Goal: Transaction & Acquisition: Obtain resource

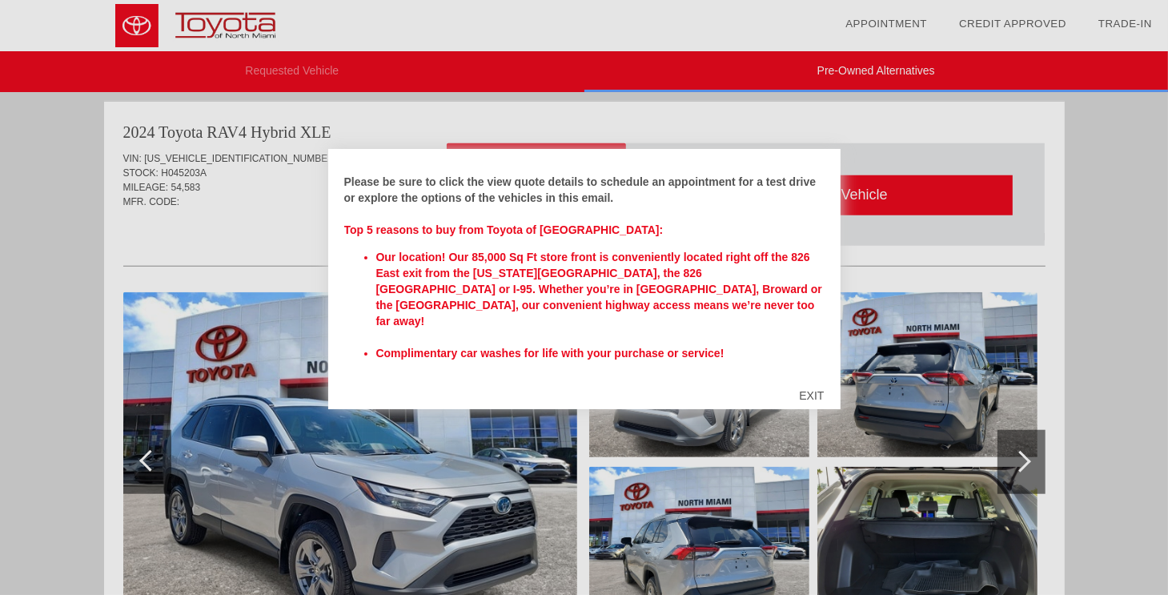
scroll to position [234, 0]
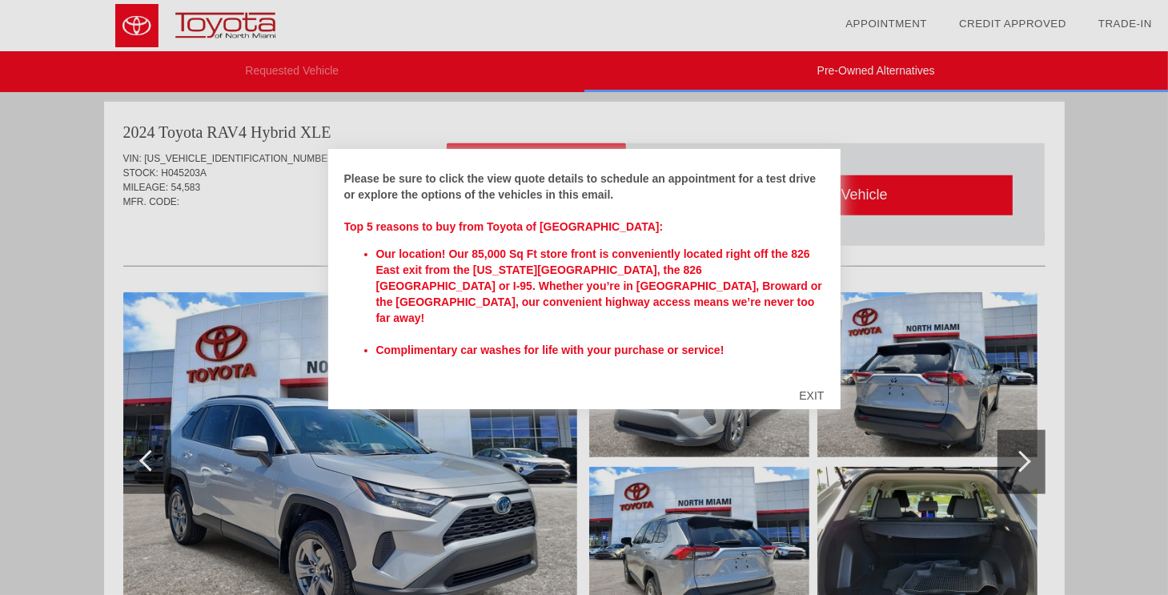
click at [807, 396] on div "EXIT" at bounding box center [811, 395] width 57 height 48
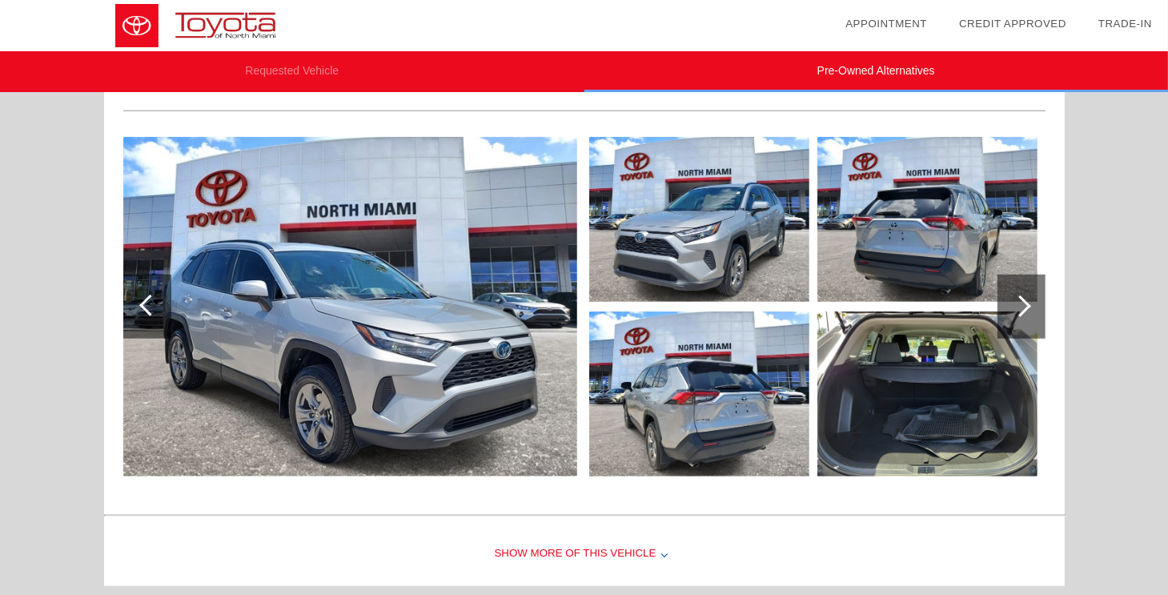
scroll to position [1370, 0]
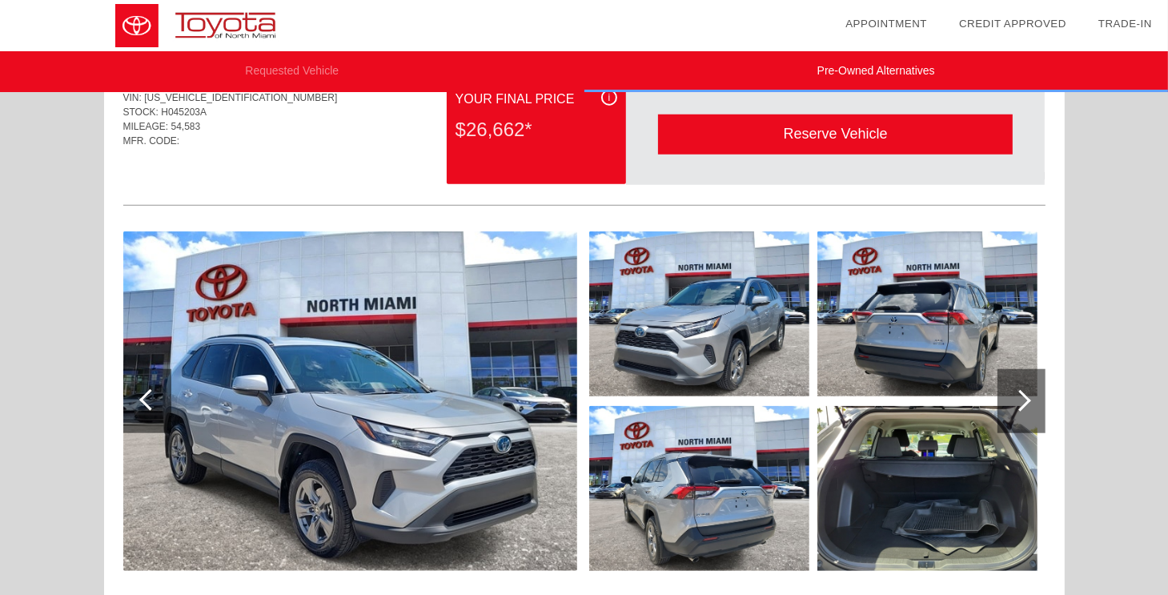
click at [375, 439] on img at bounding box center [350, 400] width 454 height 339
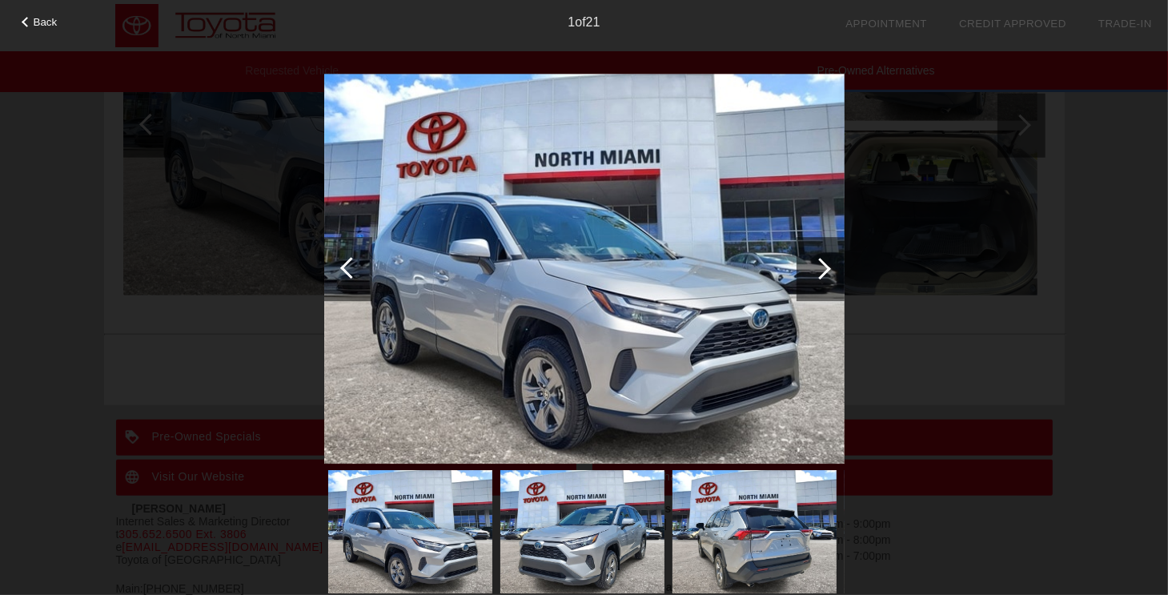
scroll to position [1674, 0]
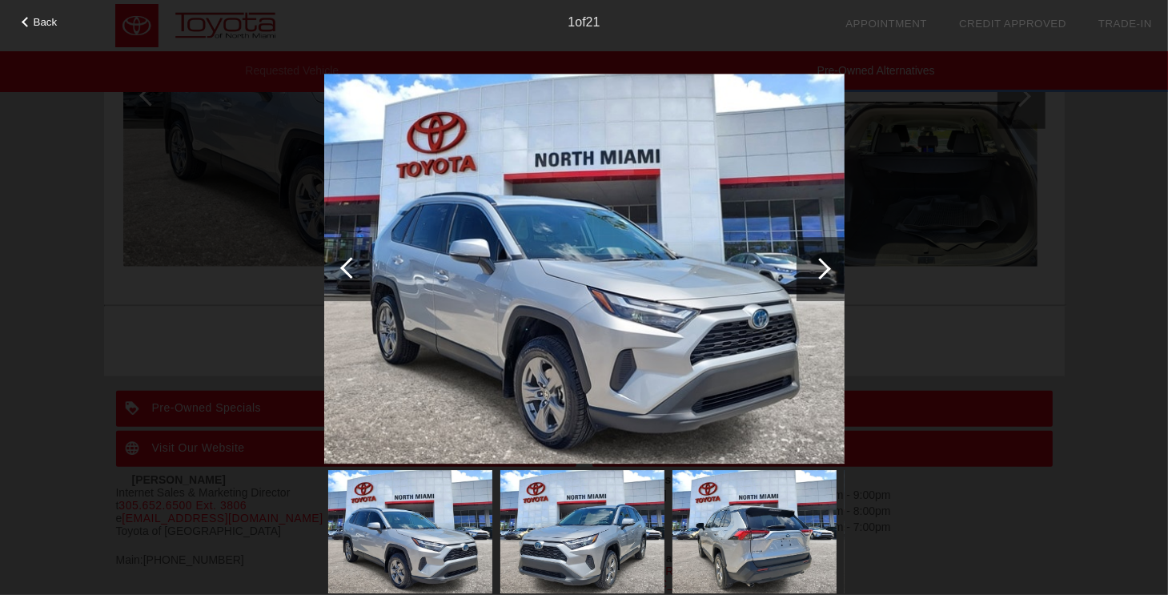
click at [730, 336] on img at bounding box center [584, 269] width 520 height 391
click at [827, 265] on div at bounding box center [820, 269] width 22 height 22
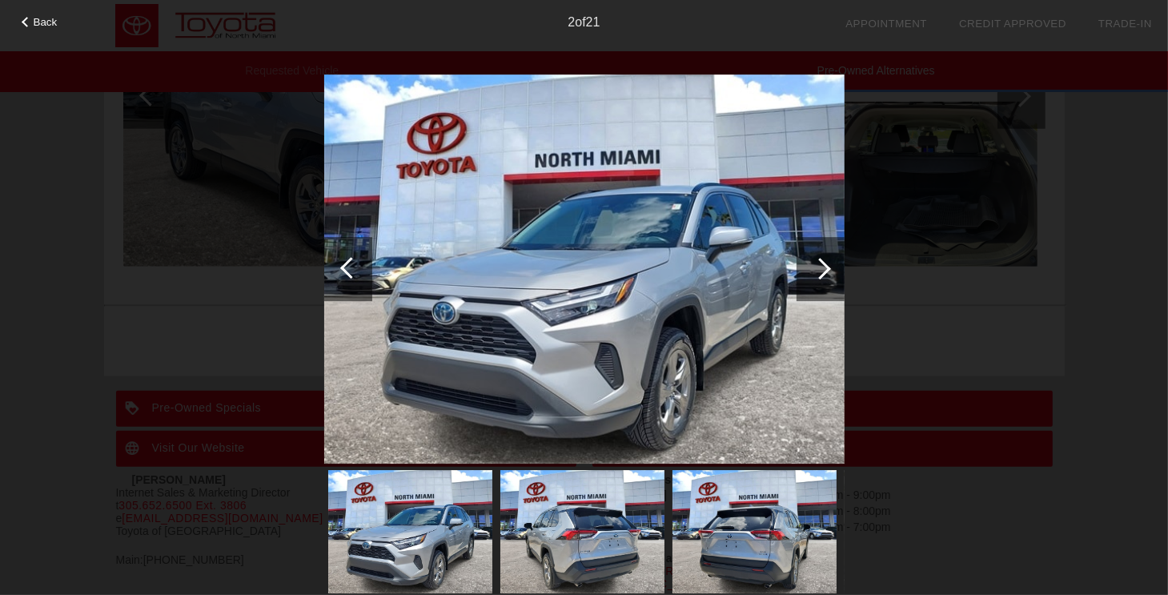
click at [827, 265] on div at bounding box center [820, 269] width 22 height 22
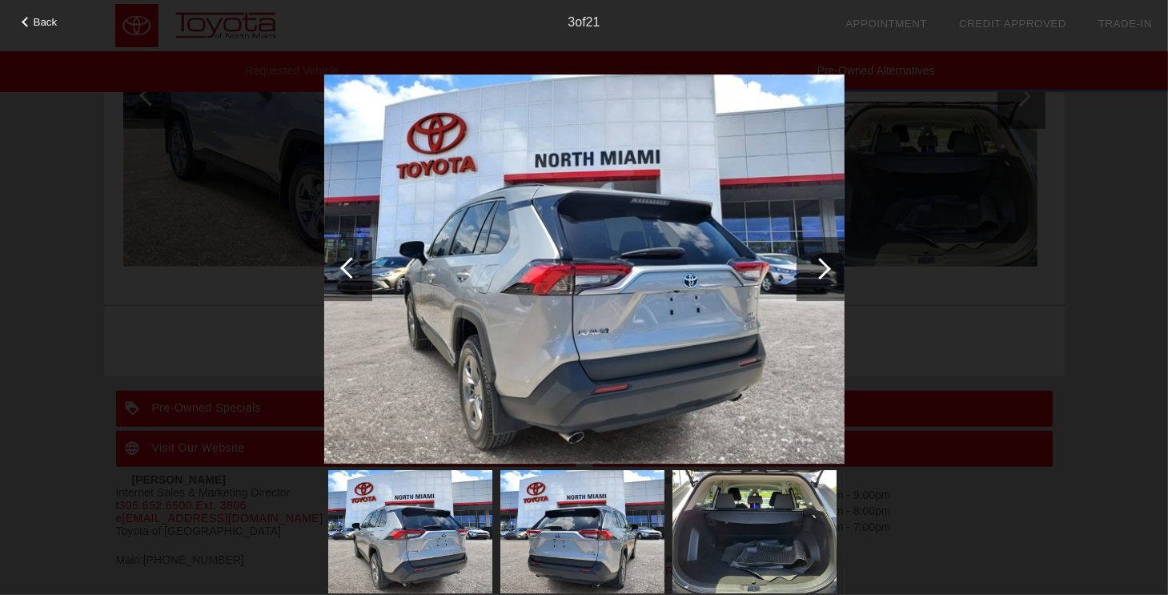
click at [827, 265] on div at bounding box center [820, 269] width 22 height 22
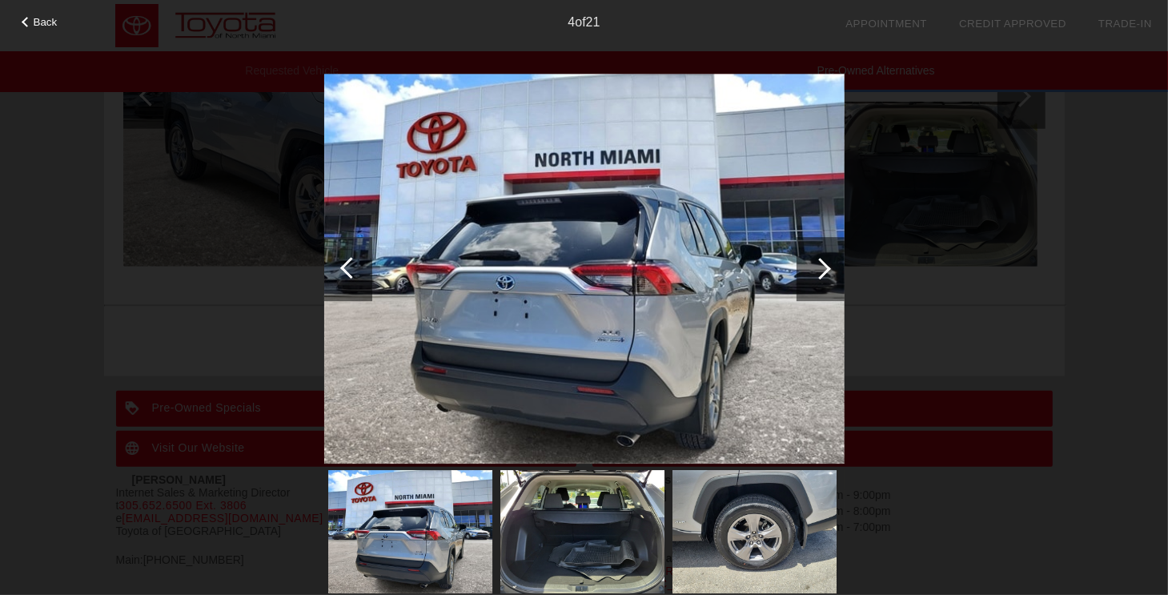
click at [827, 265] on div at bounding box center [820, 269] width 22 height 22
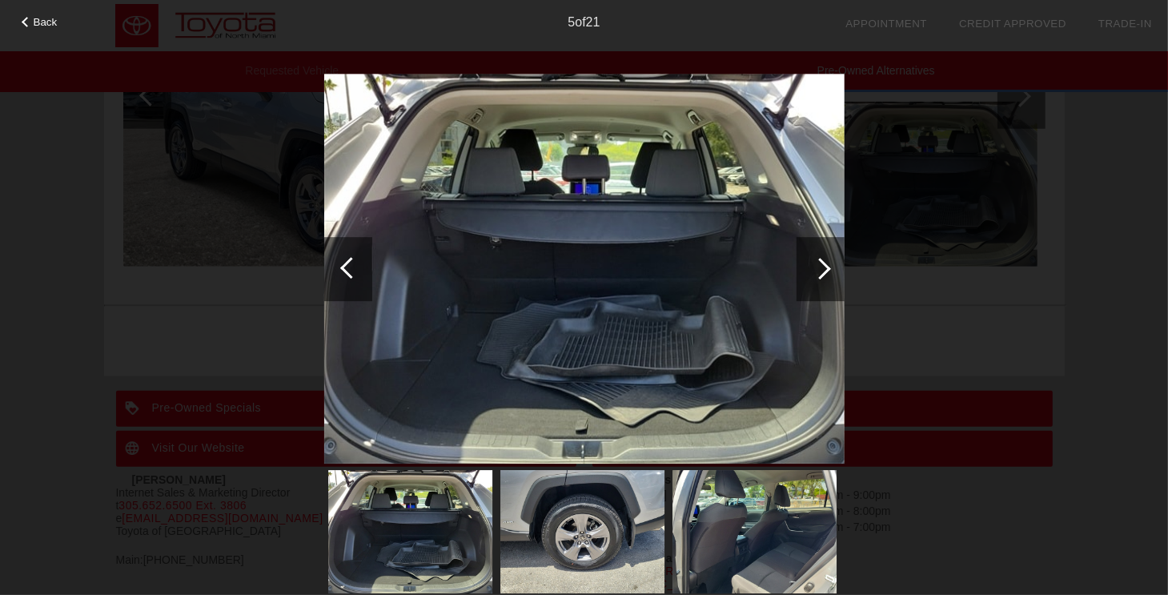
click at [827, 265] on div at bounding box center [820, 269] width 48 height 64
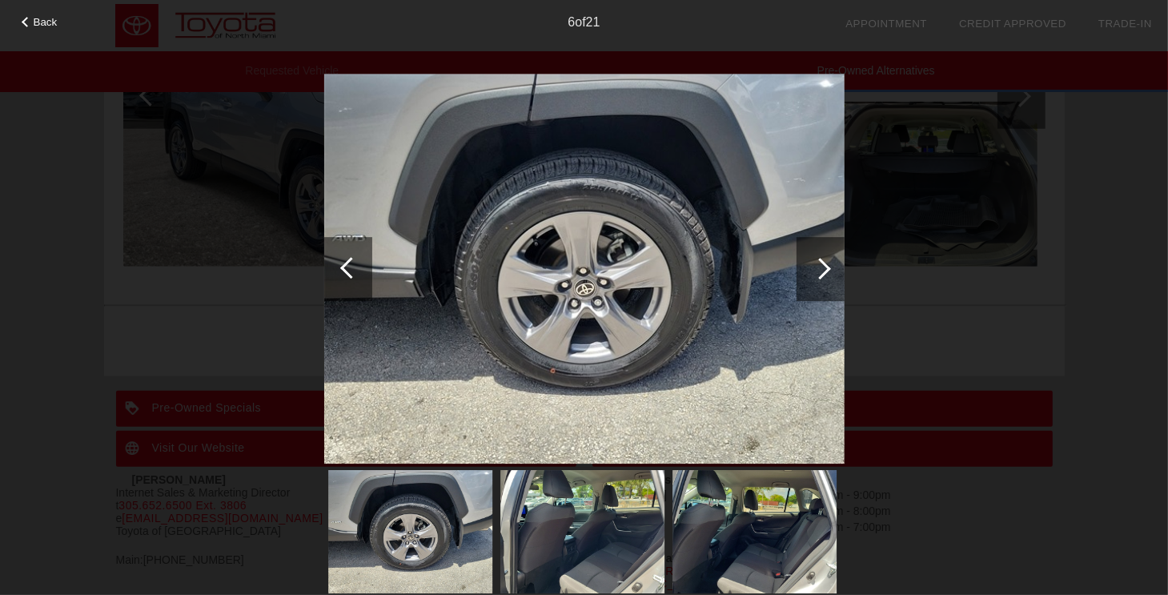
click at [827, 265] on div at bounding box center [820, 269] width 48 height 64
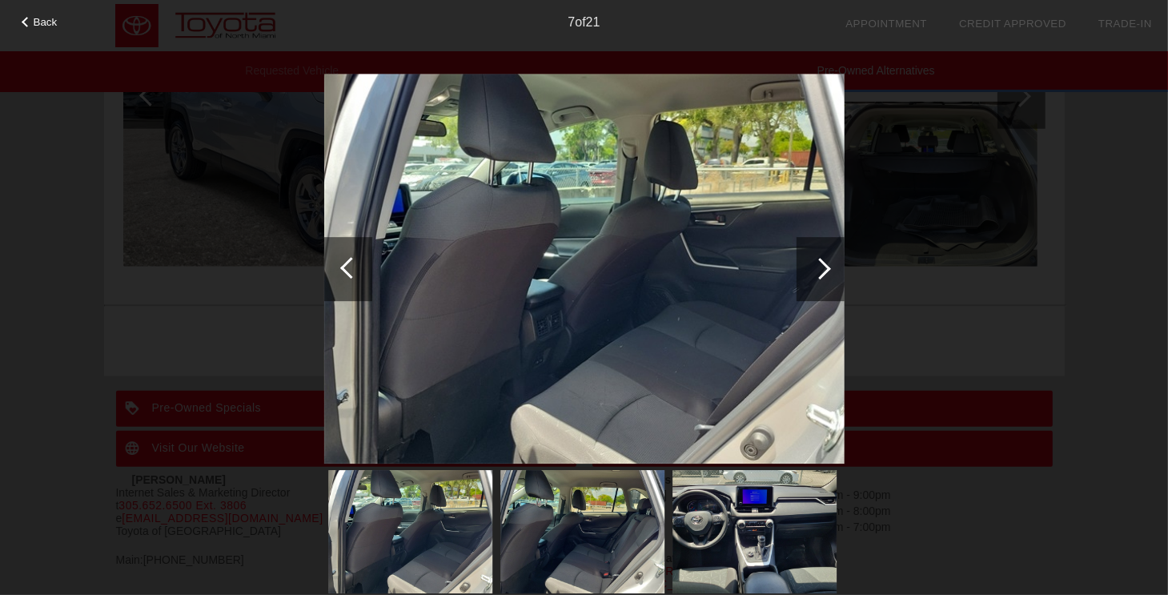
click at [827, 265] on div at bounding box center [820, 269] width 48 height 64
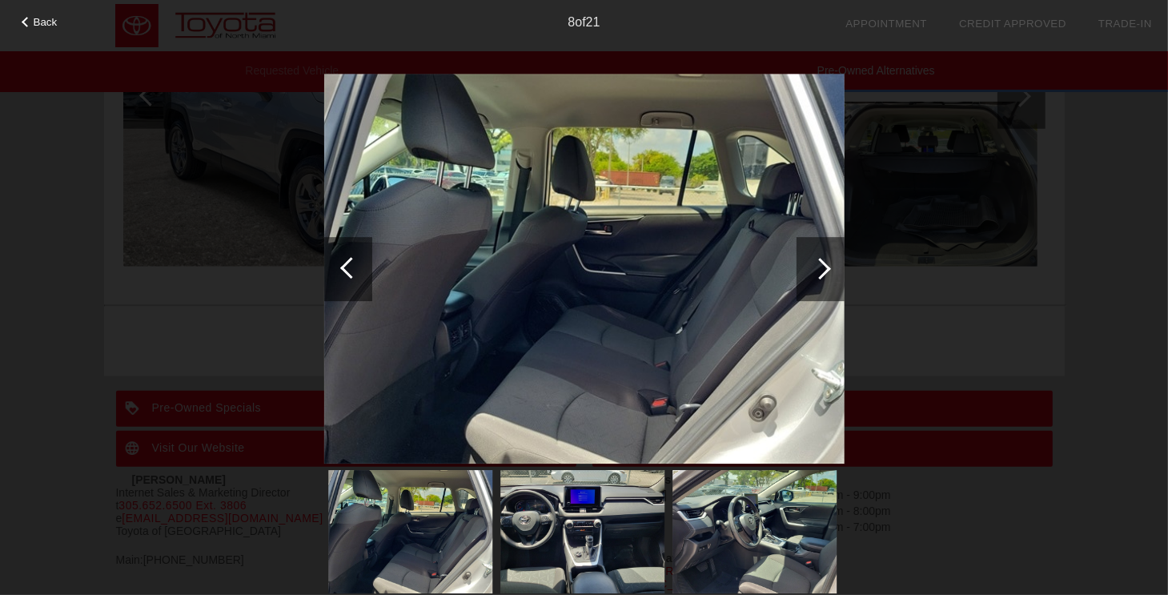
click at [827, 265] on div at bounding box center [820, 269] width 48 height 64
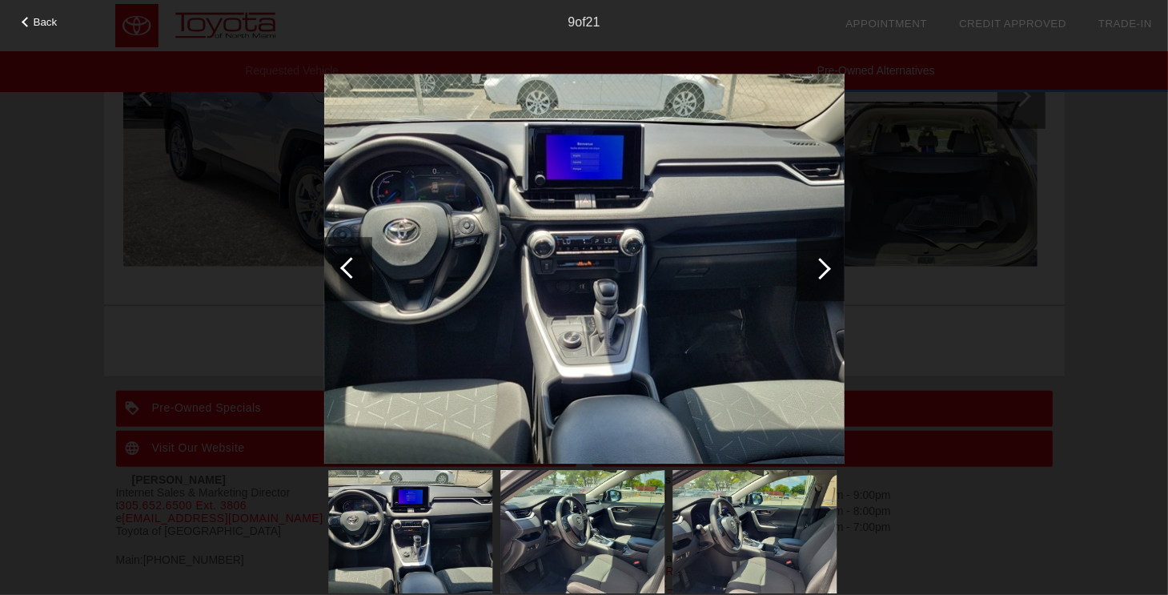
click at [827, 265] on div at bounding box center [820, 269] width 48 height 64
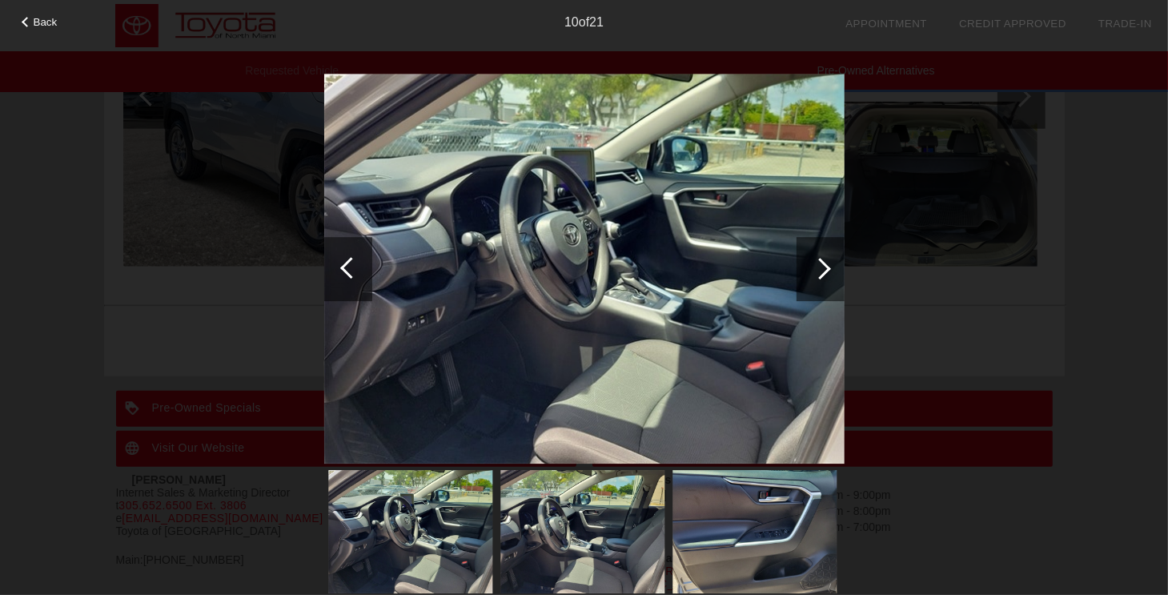
click at [827, 265] on div at bounding box center [820, 269] width 48 height 64
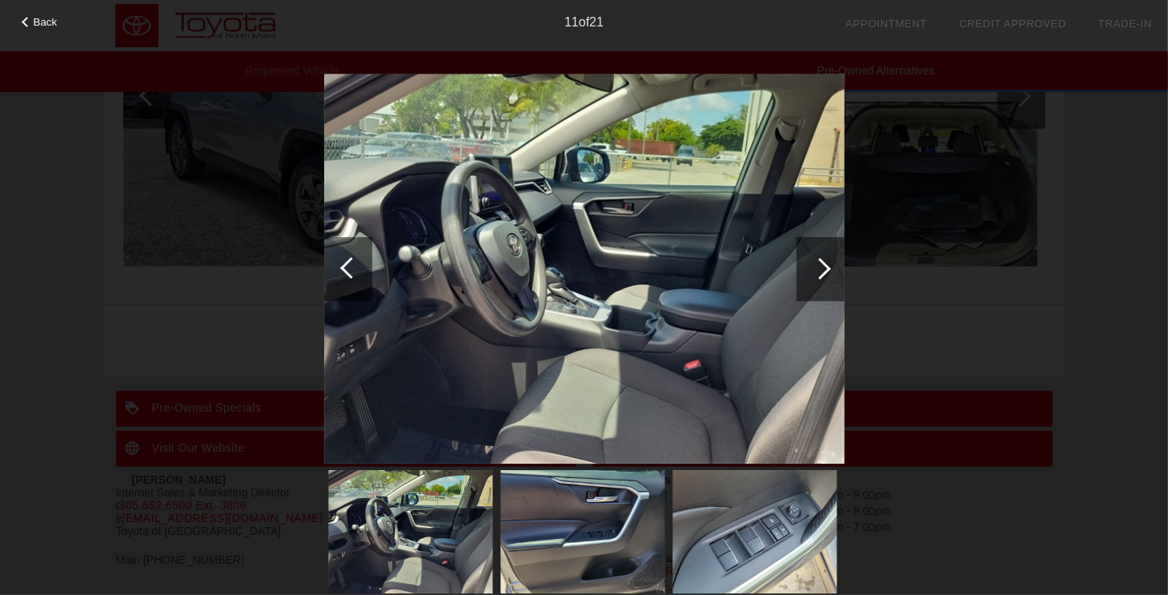
click at [827, 265] on div at bounding box center [820, 269] width 48 height 64
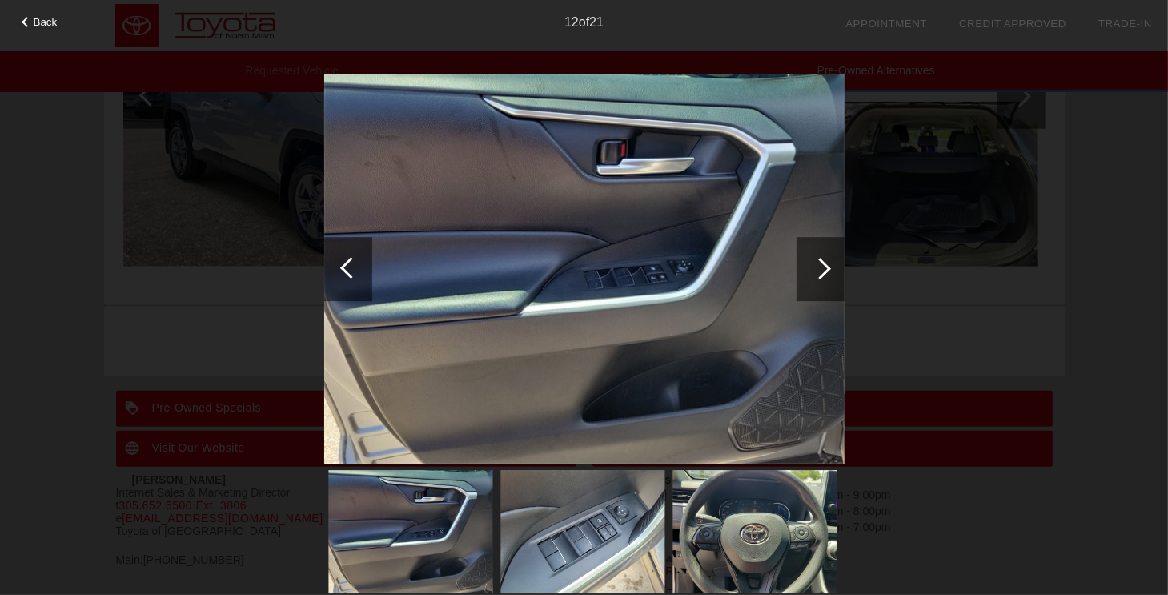
click at [827, 265] on div at bounding box center [820, 269] width 48 height 64
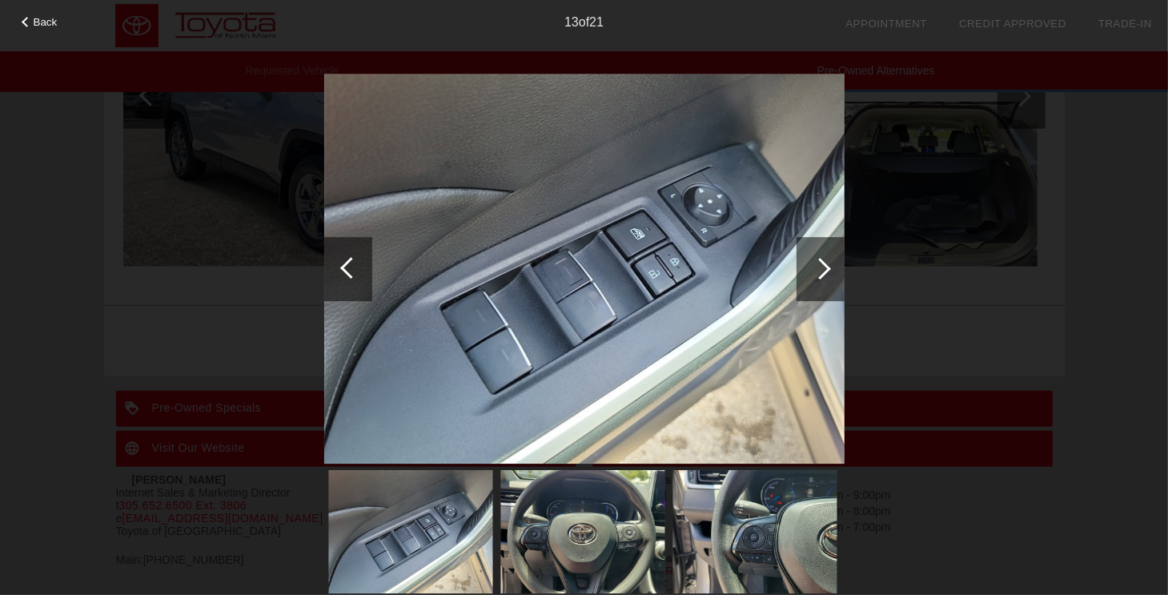
click at [827, 265] on div at bounding box center [820, 269] width 48 height 64
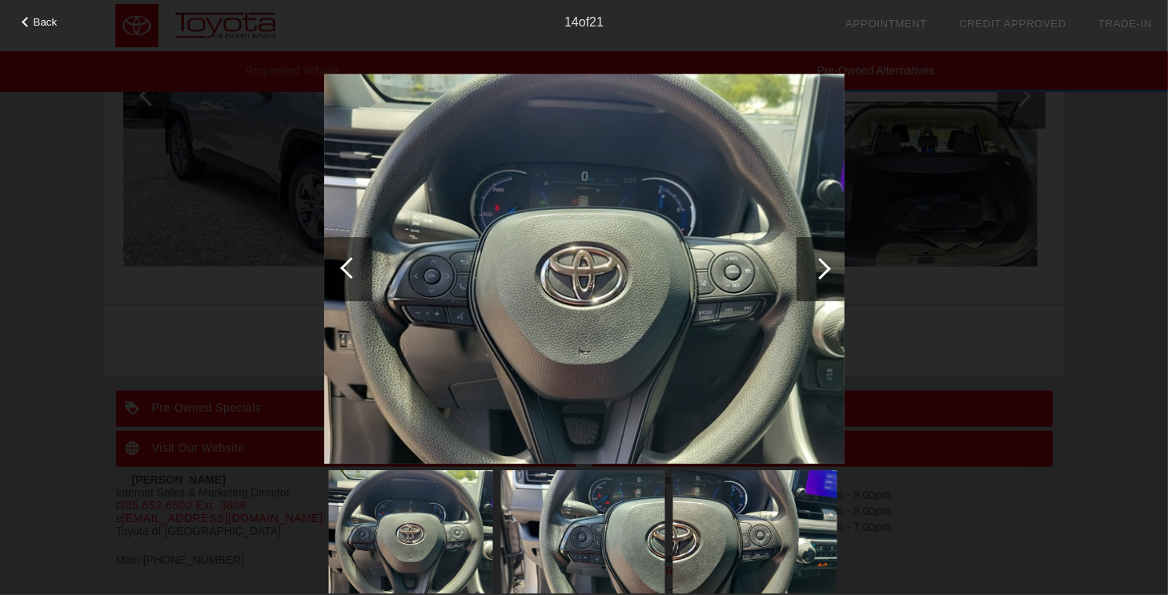
click at [827, 265] on div at bounding box center [820, 269] width 48 height 64
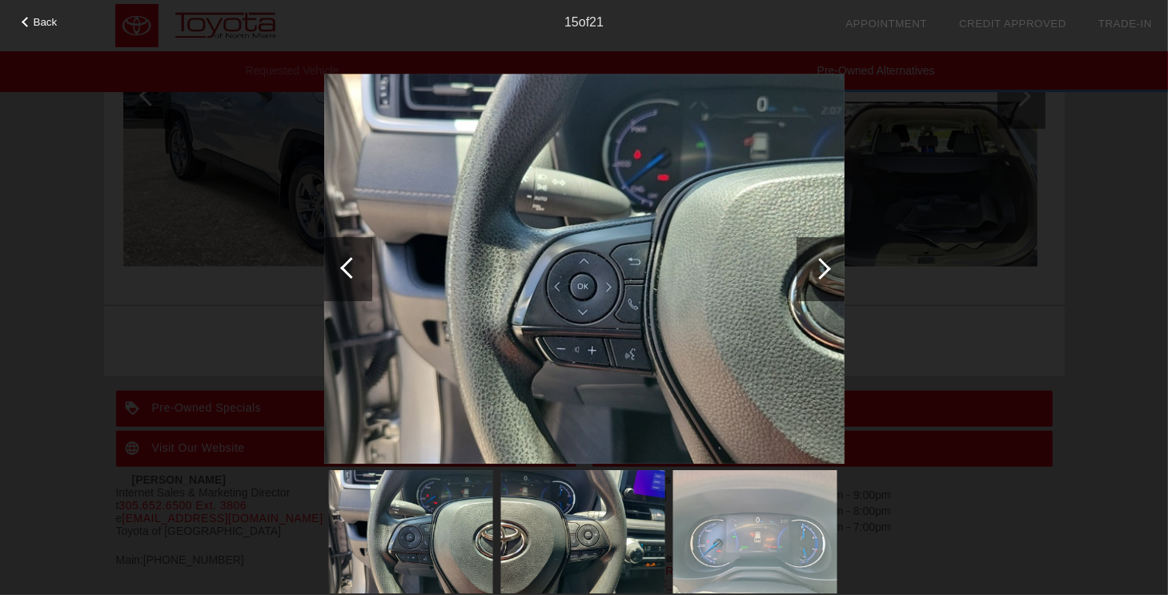
click at [827, 265] on div at bounding box center [820, 269] width 48 height 64
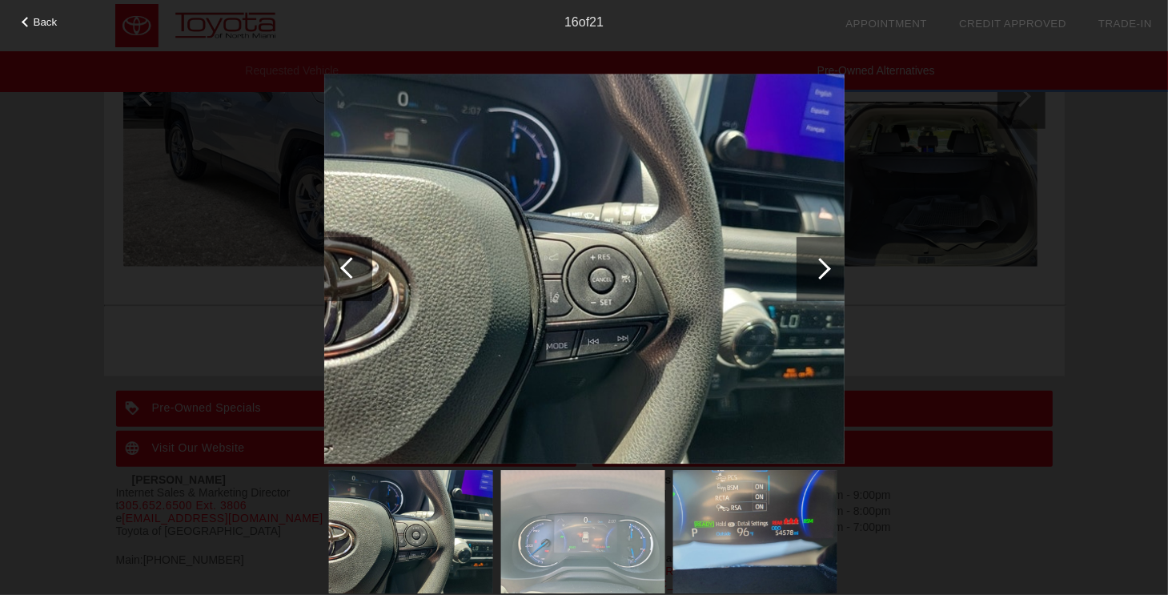
click at [827, 265] on div at bounding box center [820, 269] width 48 height 64
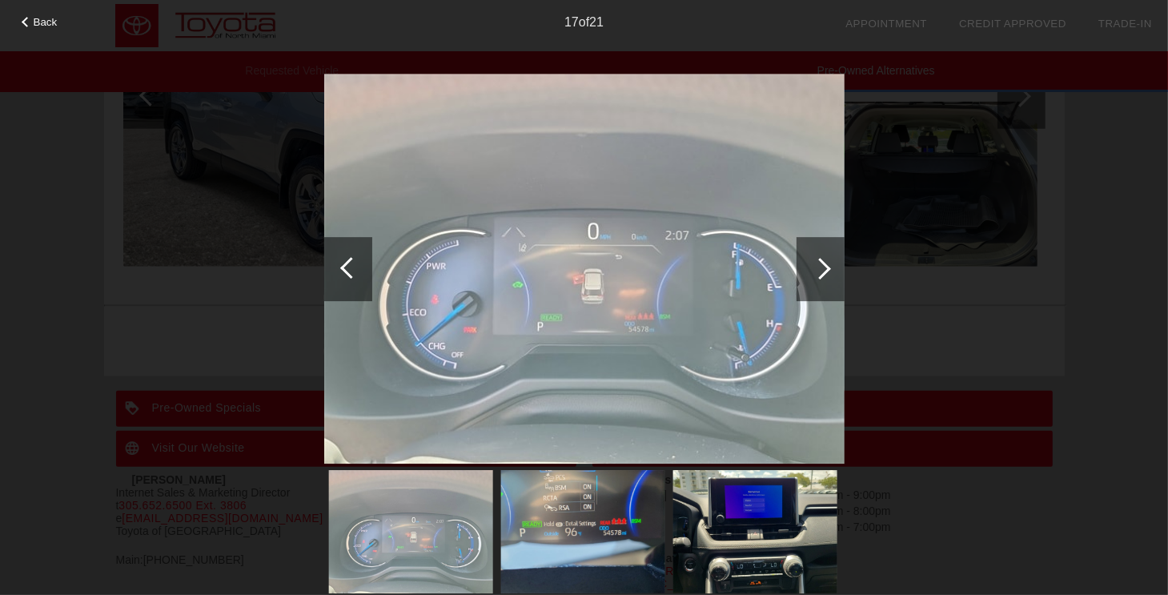
click at [827, 265] on div at bounding box center [820, 269] width 48 height 64
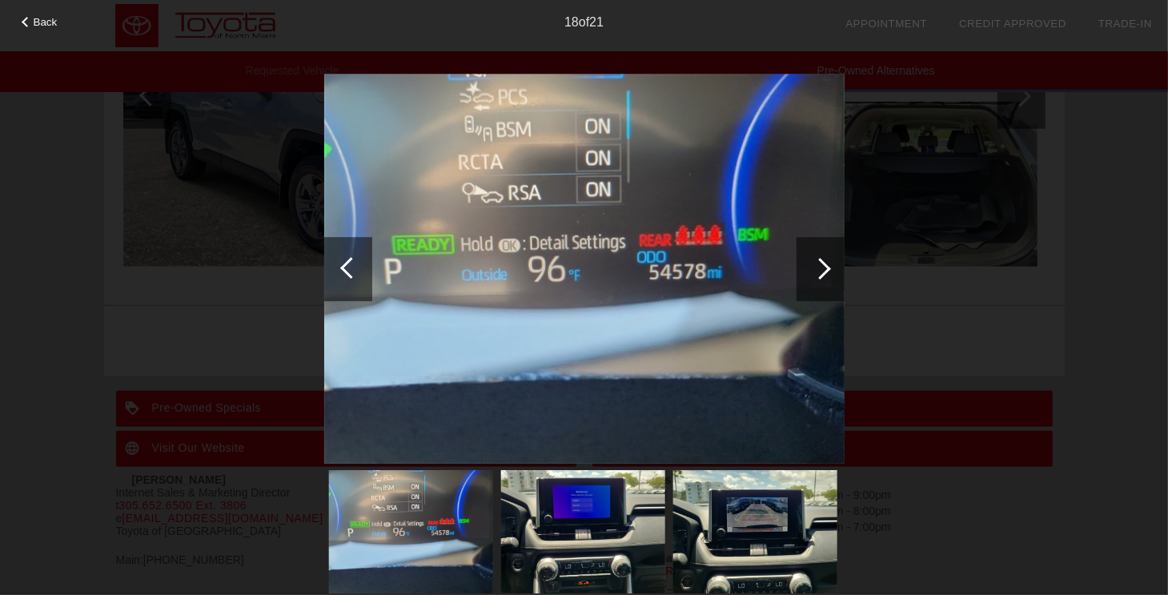
click at [827, 265] on div at bounding box center [820, 269] width 48 height 64
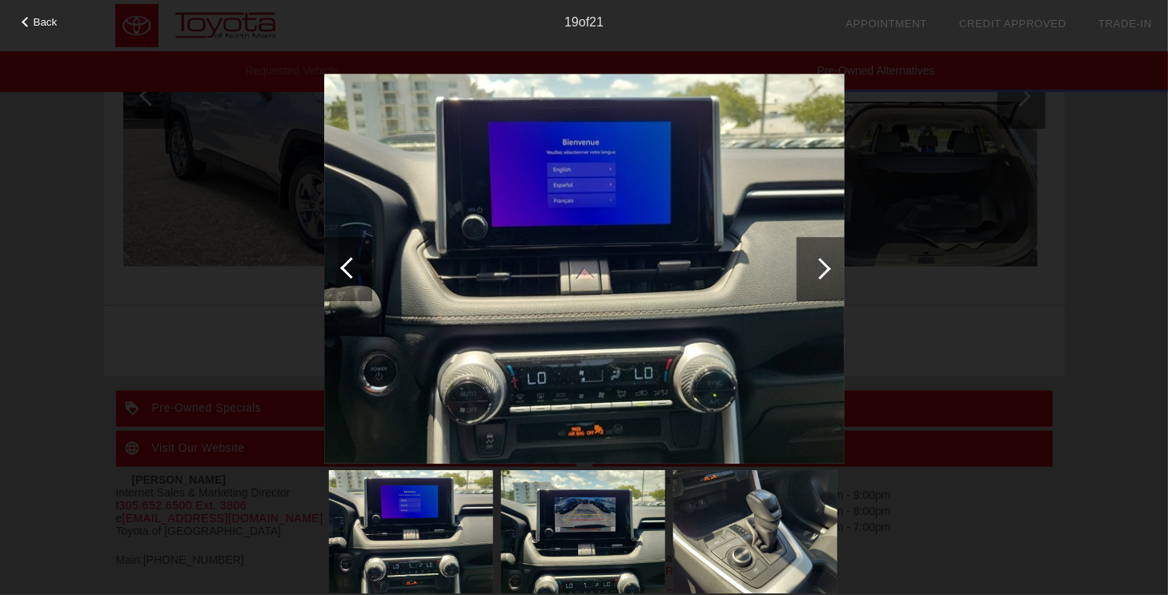
click at [827, 265] on div at bounding box center [820, 269] width 48 height 64
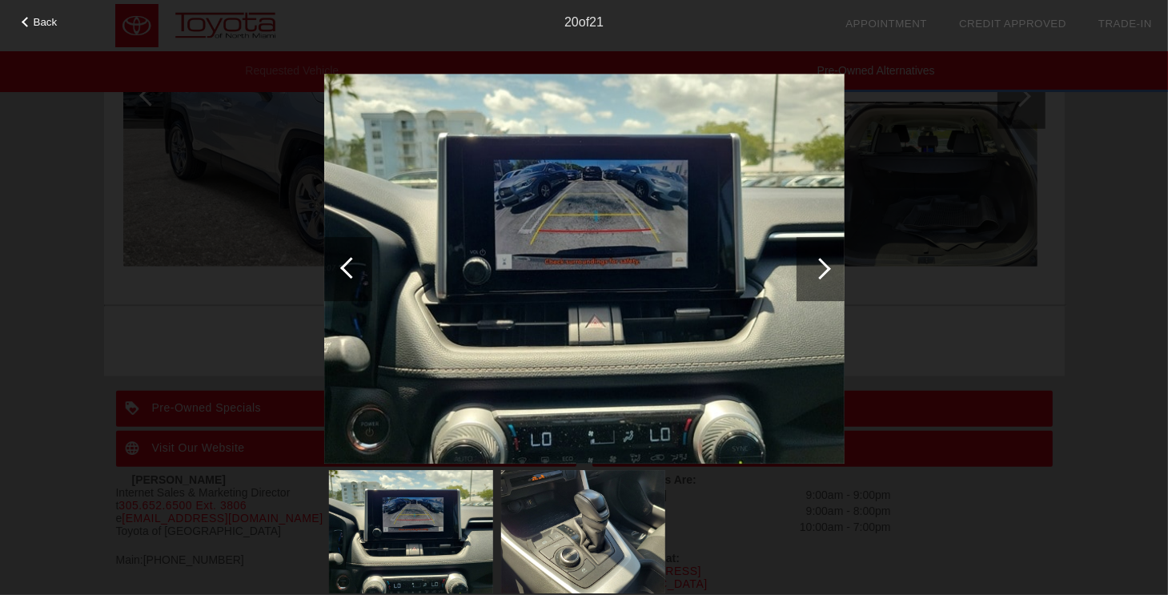
click at [827, 265] on div at bounding box center [820, 269] width 48 height 64
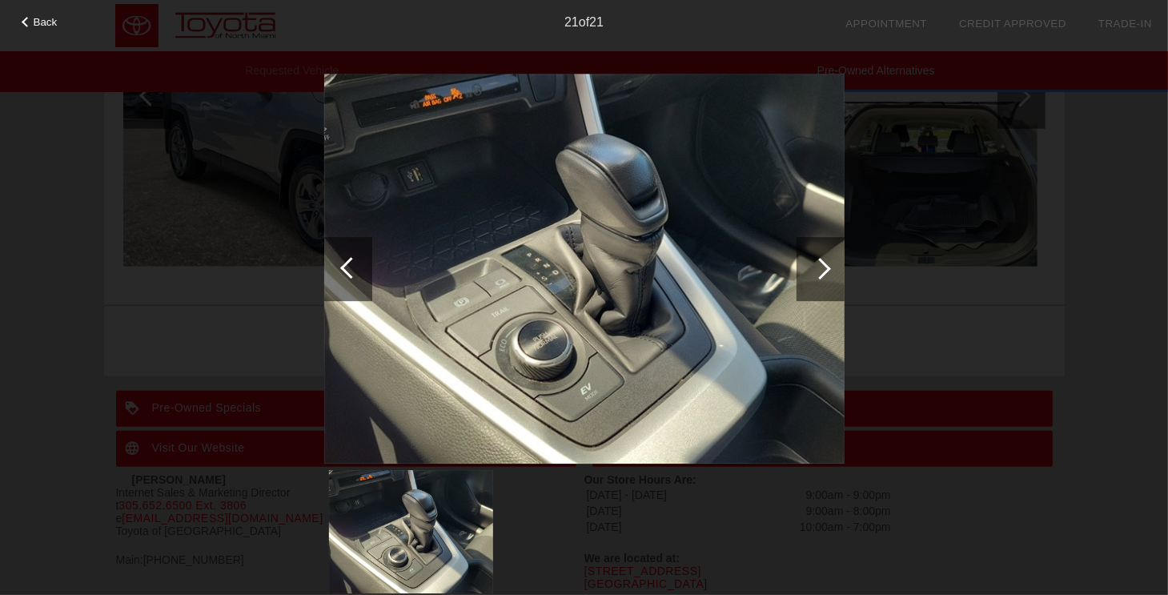
click at [827, 265] on div at bounding box center [820, 269] width 48 height 64
click at [37, 20] on span "Back" at bounding box center [46, 22] width 24 height 12
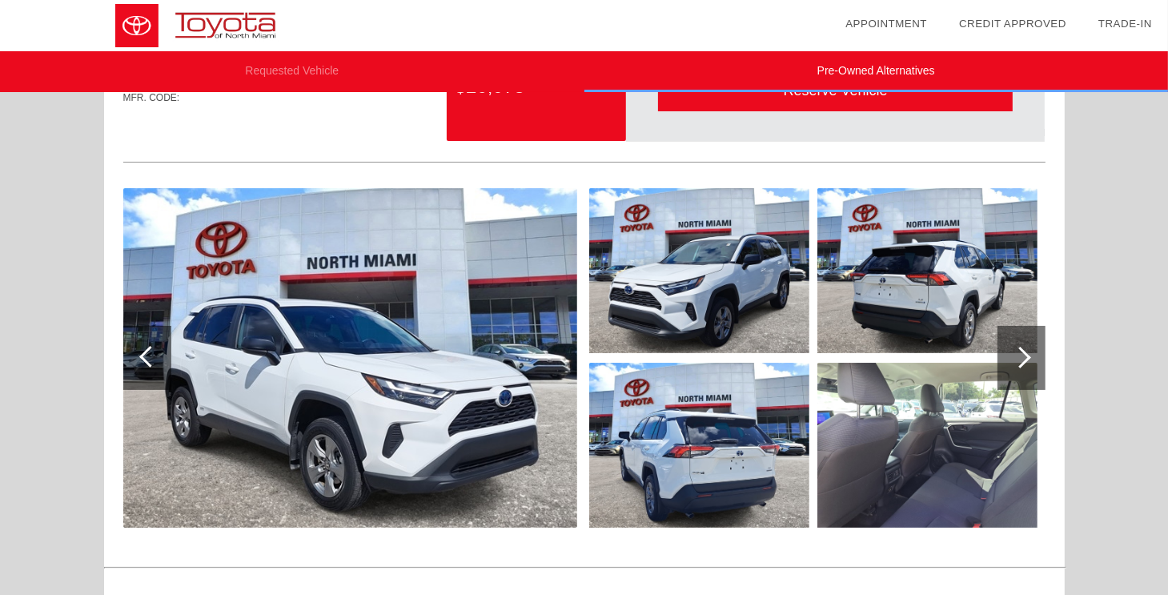
scroll to position [62, 0]
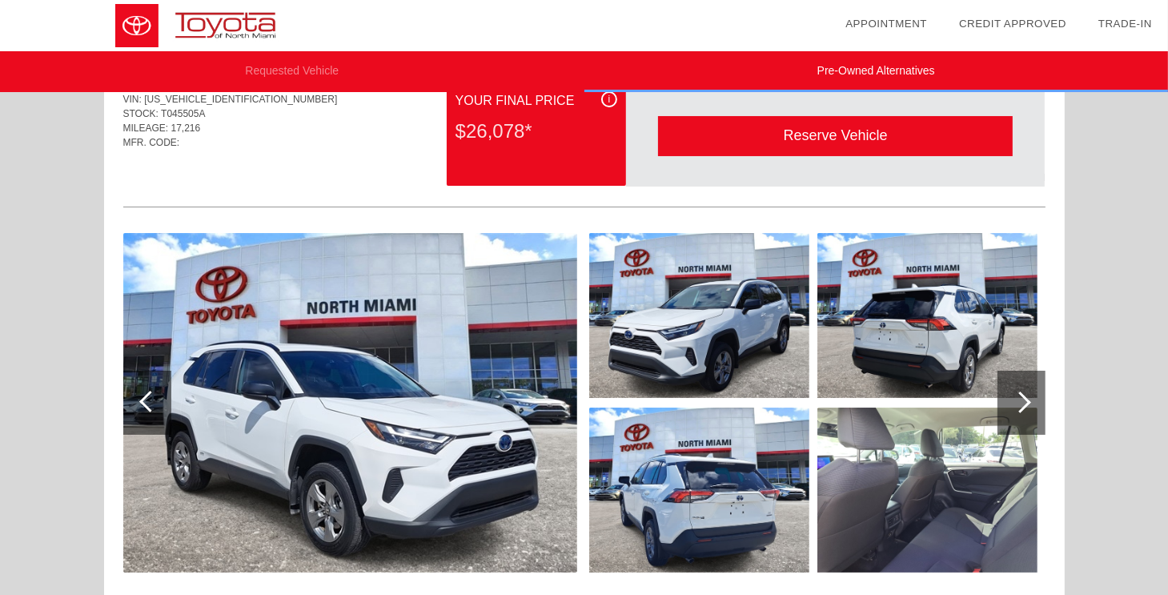
click at [1028, 398] on div at bounding box center [1021, 403] width 48 height 64
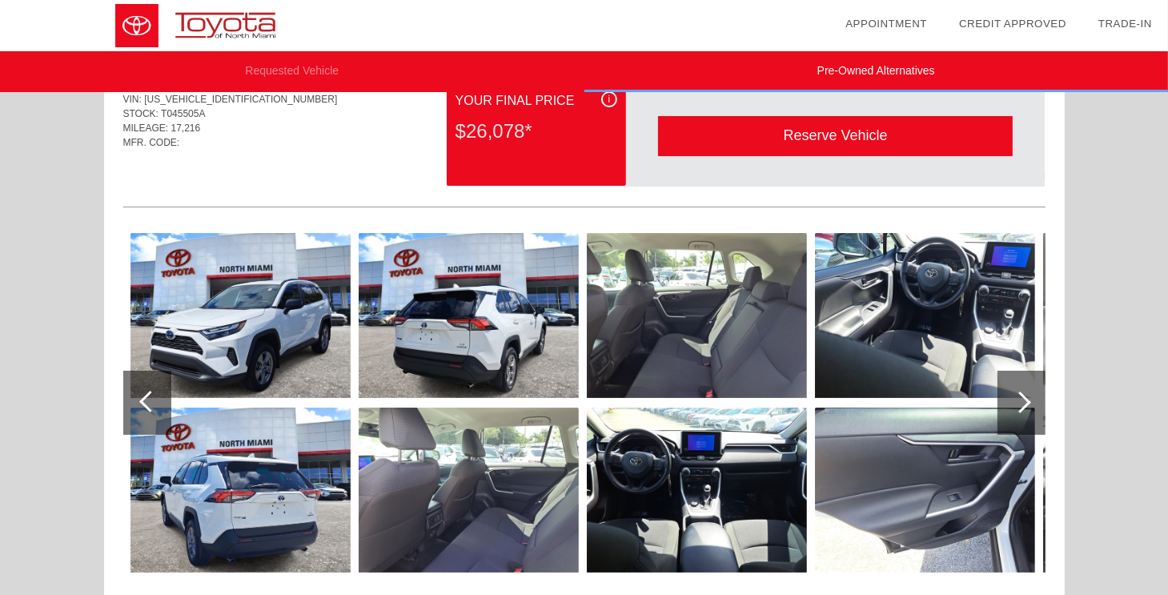
click at [1028, 398] on div at bounding box center [1021, 403] width 48 height 64
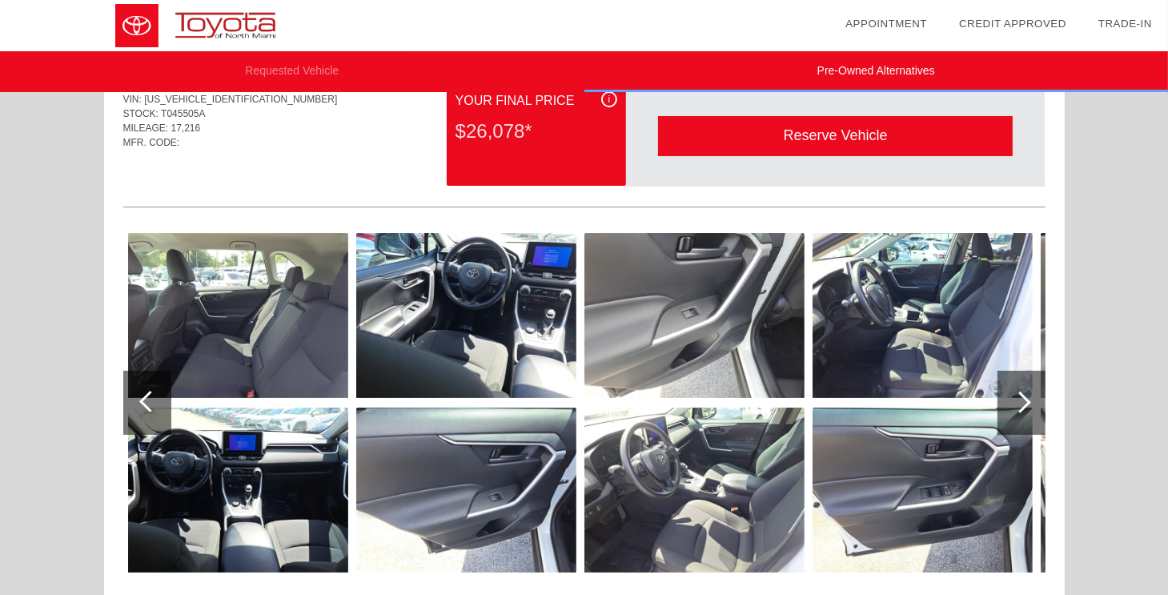
click at [1028, 398] on div at bounding box center [1021, 403] width 48 height 64
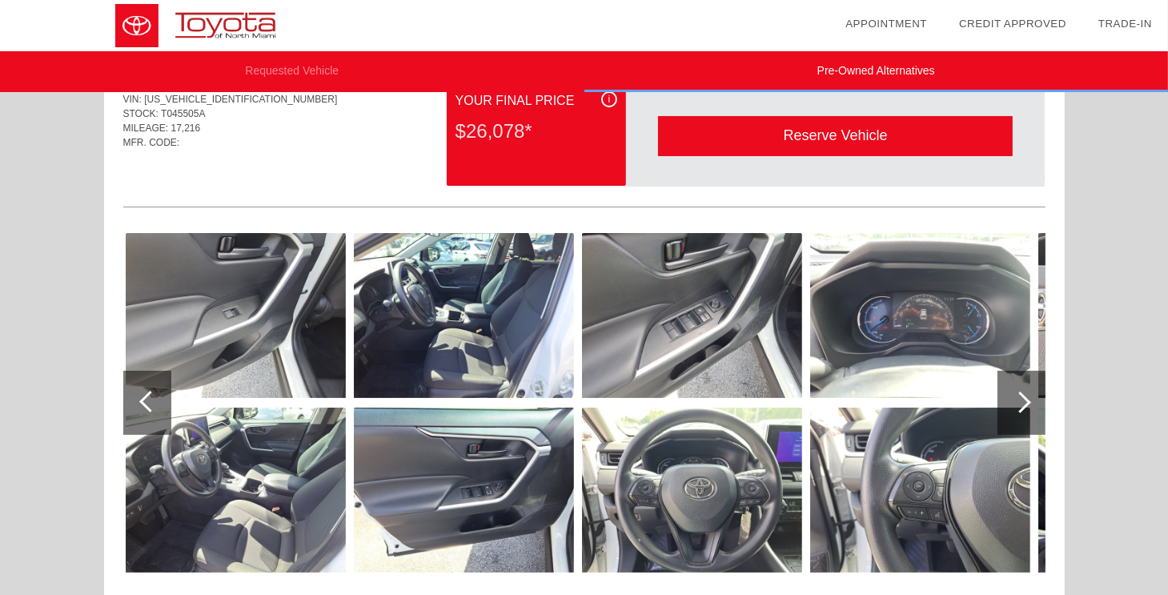
click at [1028, 398] on div at bounding box center [1021, 403] width 48 height 64
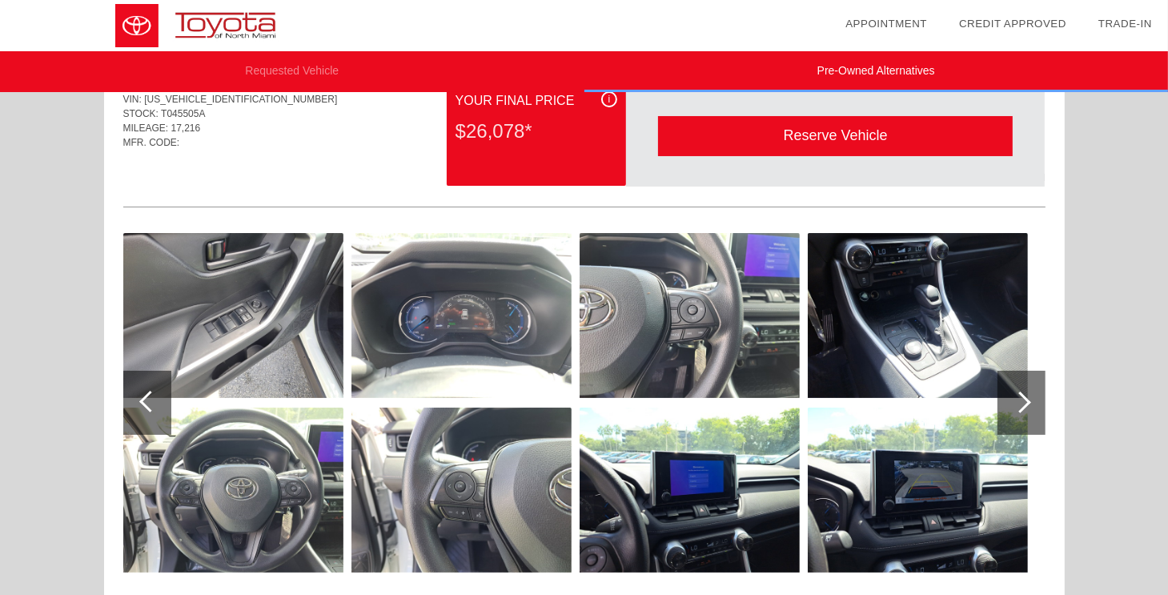
click at [1028, 398] on div at bounding box center [1021, 403] width 48 height 64
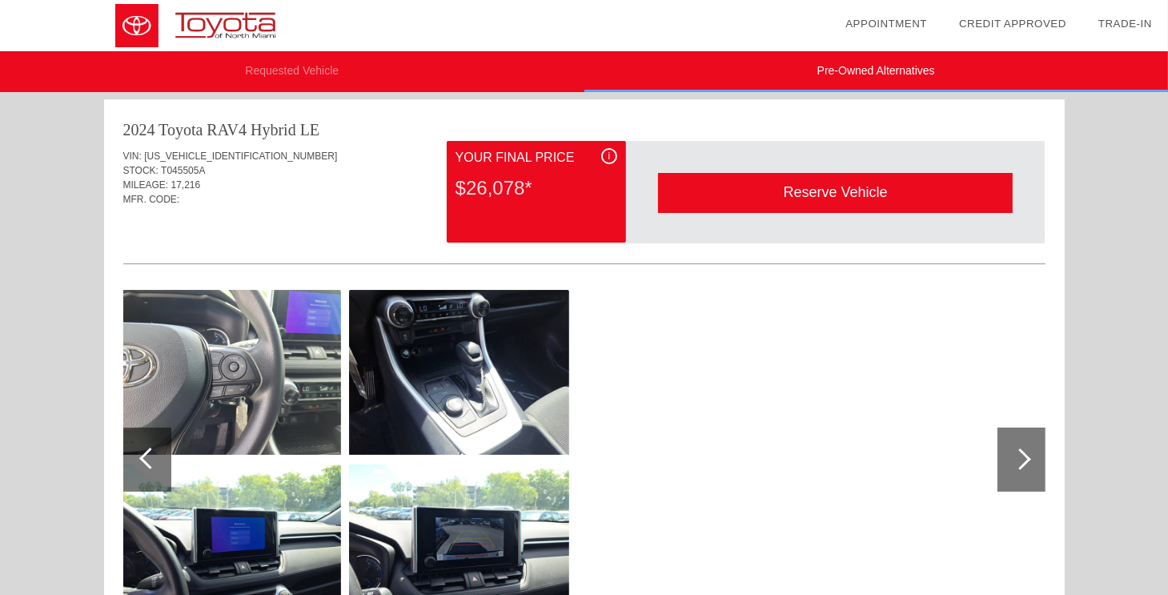
scroll to position [0, 0]
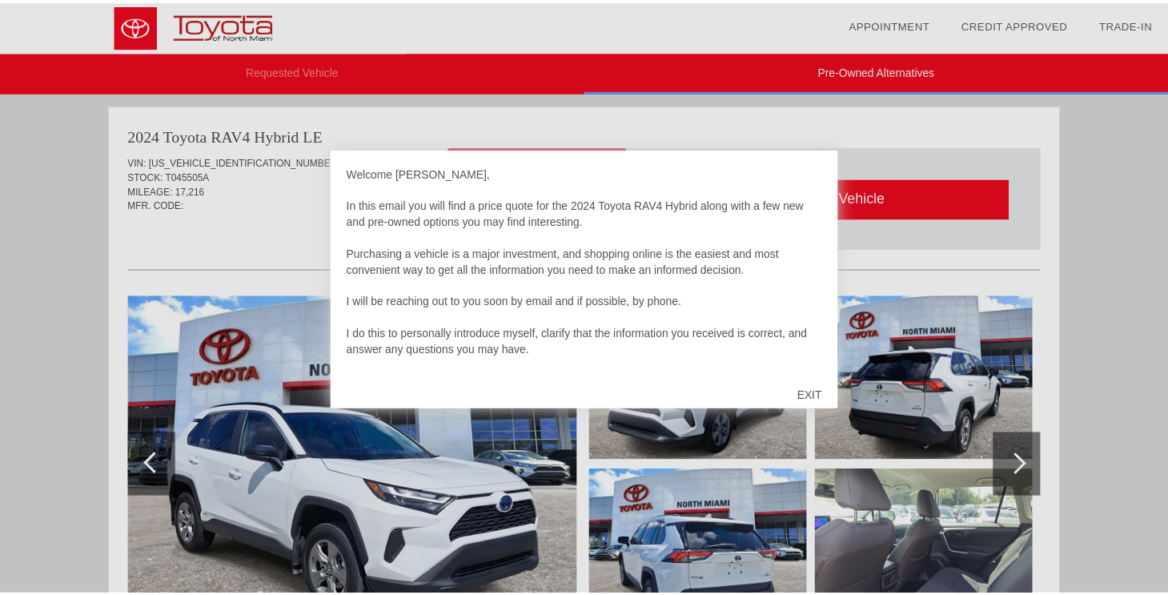
scroll to position [4, 0]
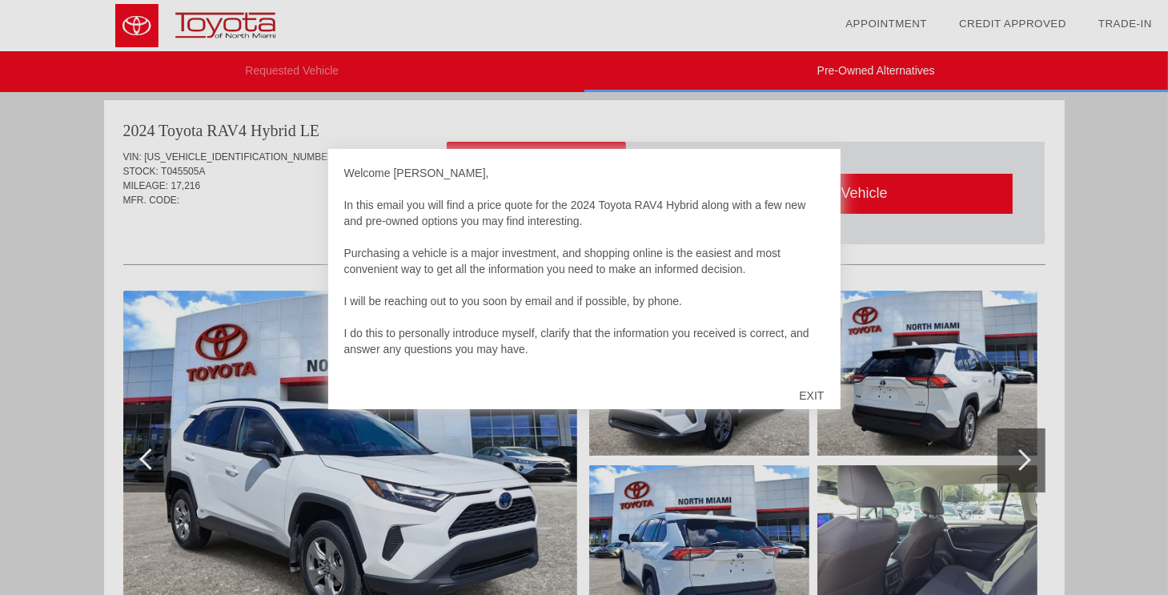
click at [819, 394] on div "EXIT" at bounding box center [811, 395] width 57 height 48
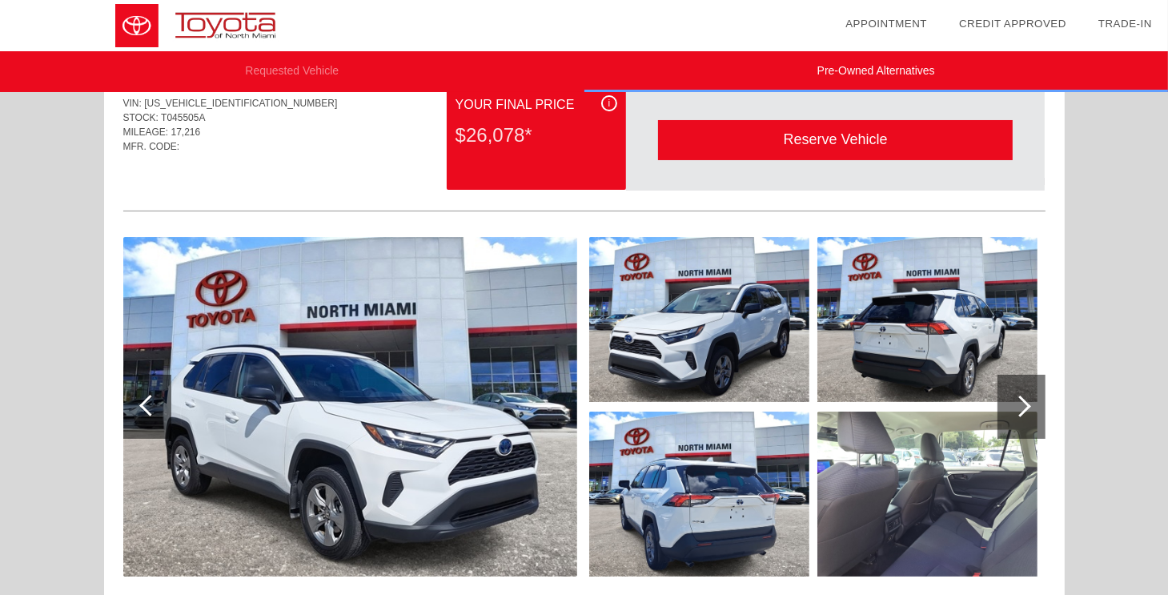
scroll to position [38, 0]
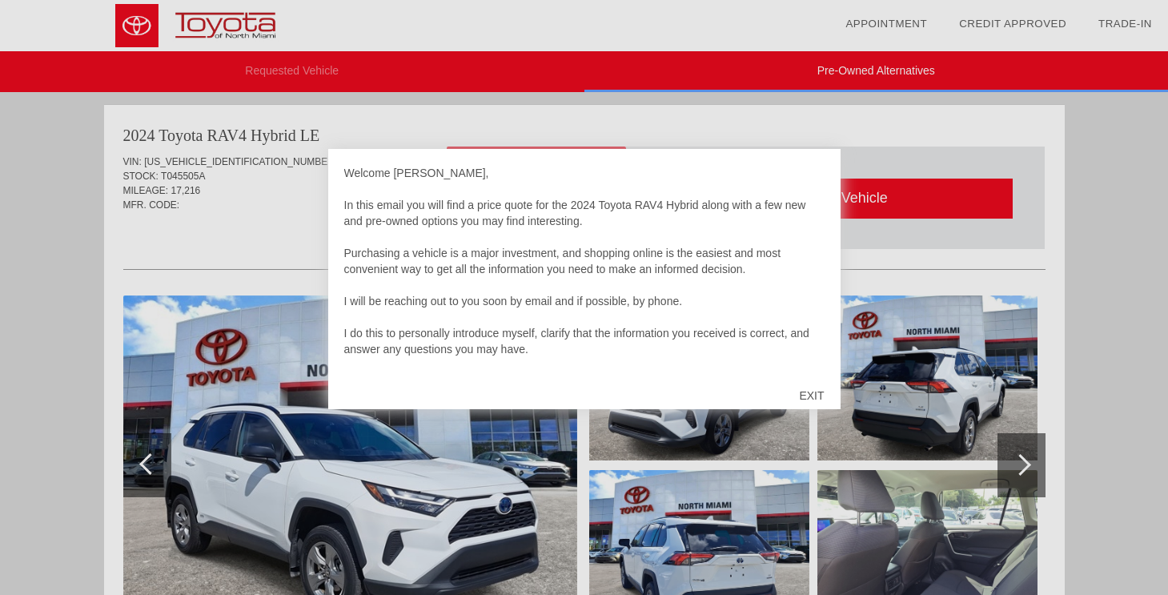
scroll to position [656, 0]
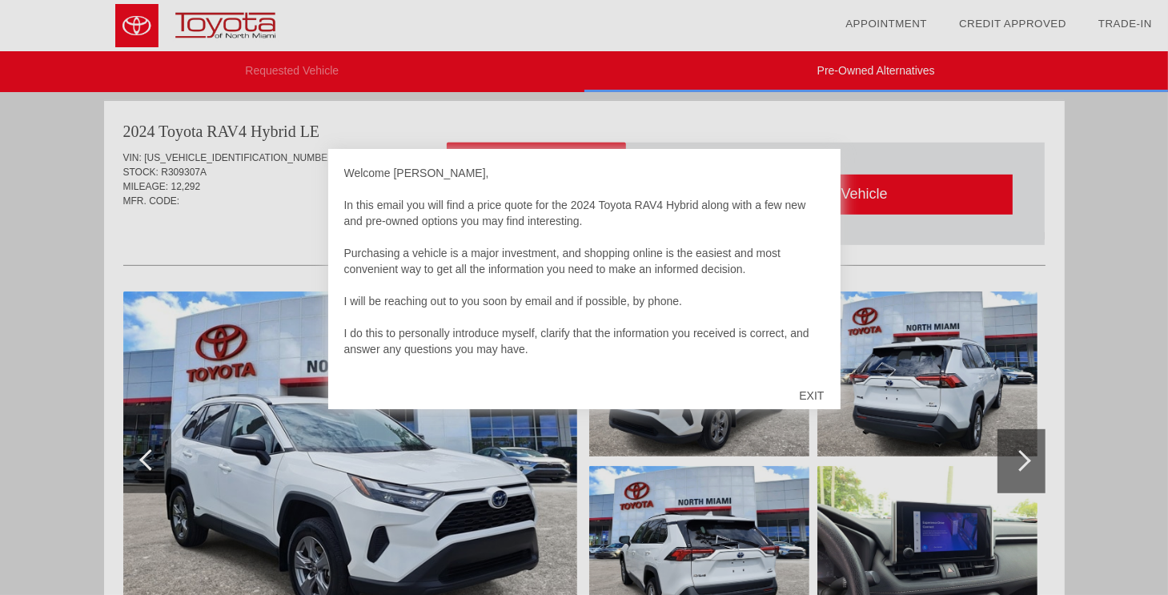
click at [816, 395] on div "EXIT" at bounding box center [811, 395] width 57 height 48
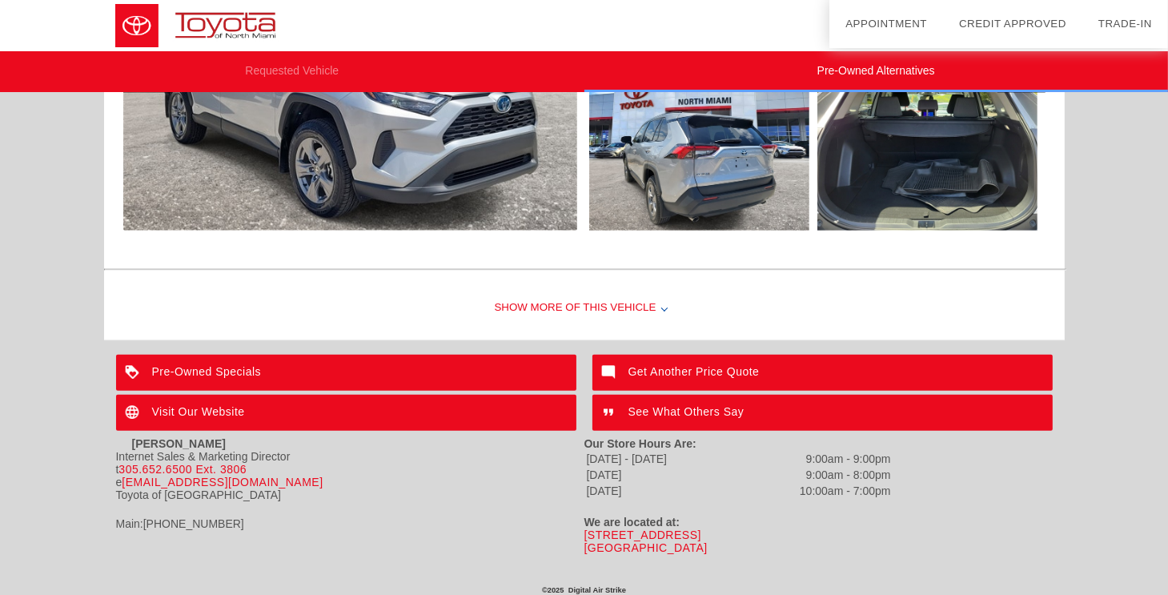
scroll to position [1718, 0]
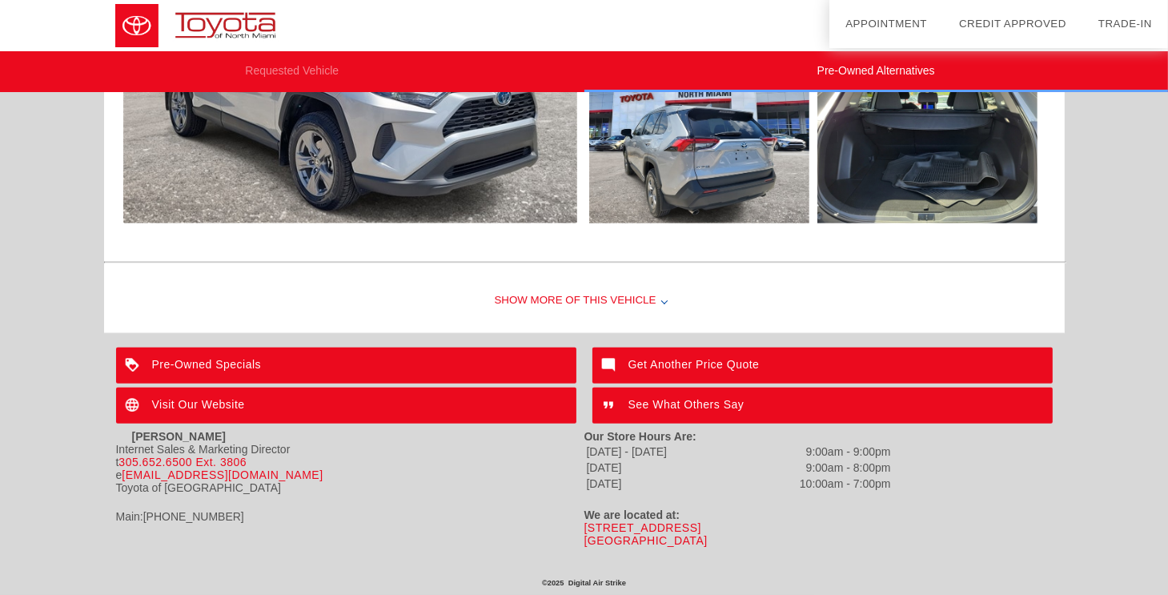
click at [218, 355] on div "Pre-Owned Specials" at bounding box center [346, 365] width 460 height 36
